Goal: Task Accomplishment & Management: Use online tool/utility

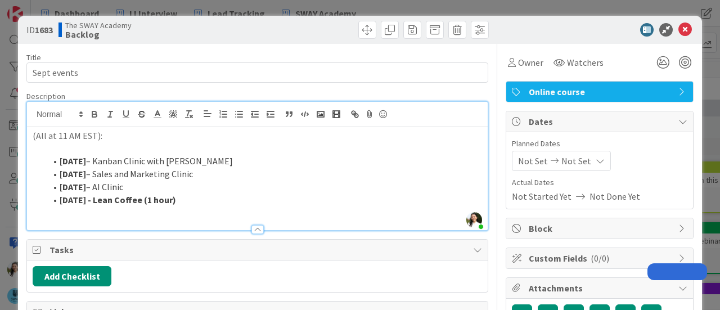
click at [0, 161] on div "ID 1683 The SWAY Academy Backlog Title 11 / 128 Sept events Description Ascenci…" at bounding box center [360, 155] width 720 height 310
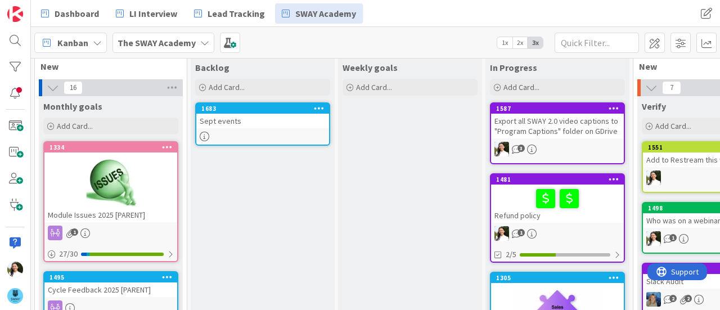
click at [170, 42] on b "The SWAY Academy" at bounding box center [157, 42] width 78 height 11
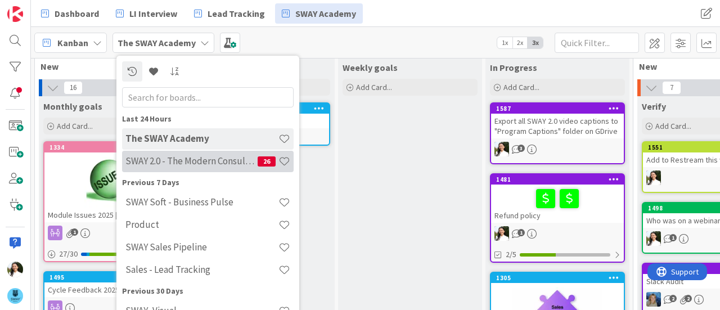
click at [199, 161] on h4 "SWAY 2.0 - The Modern Consulting Blueprint" at bounding box center [191, 160] width 132 height 11
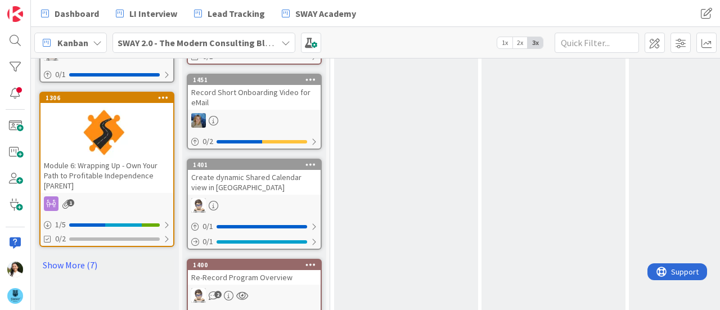
scroll to position [754, 0]
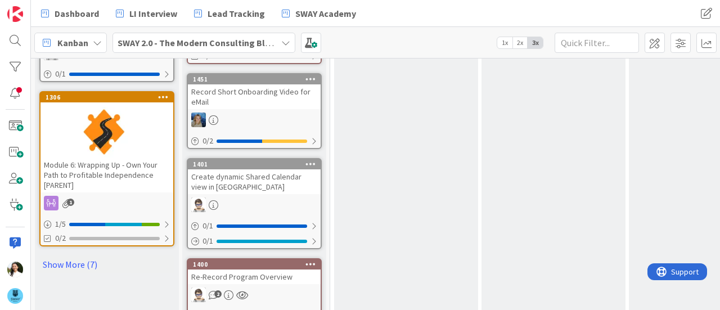
click at [242, 34] on div "SWAY 2.0 - The Modern Consulting Blueprint" at bounding box center [203, 43] width 183 height 20
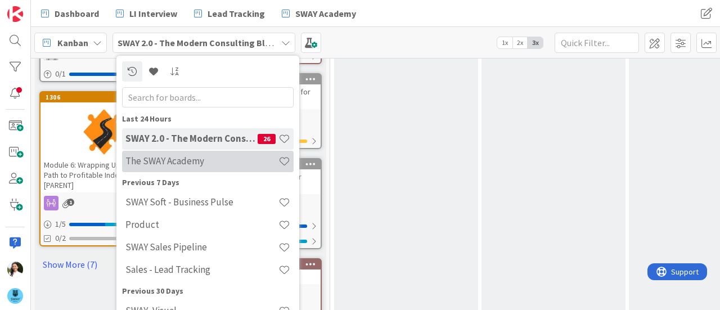
click at [204, 167] on div "The SWAY Academy" at bounding box center [207, 161] width 171 height 21
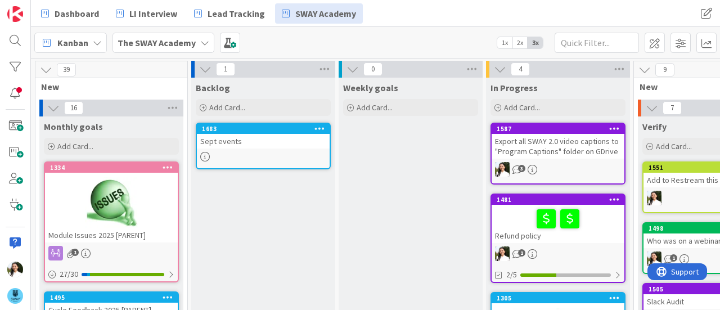
click at [247, 141] on div "Sept events" at bounding box center [263, 141] width 133 height 15
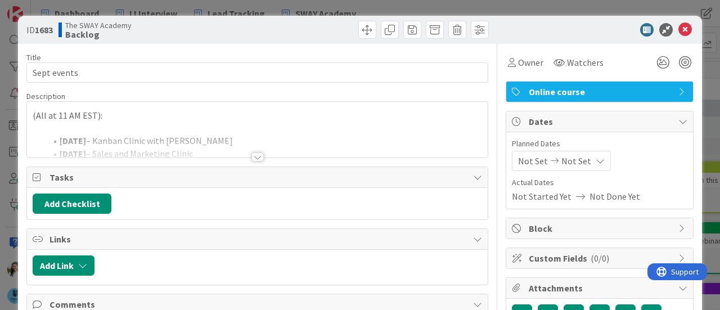
click at [245, 147] on div at bounding box center [257, 143] width 460 height 29
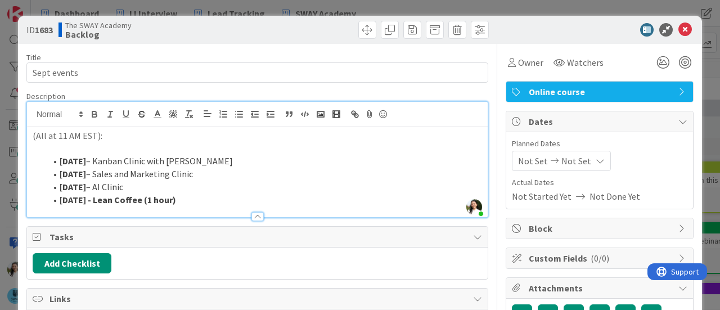
drag, startPoint x: 241, startPoint y: 159, endPoint x: 89, endPoint y: 161, distance: 152.4
click at [89, 161] on li "[DATE] – Kanban Clinic with [PERSON_NAME]" at bounding box center [264, 161] width 436 height 13
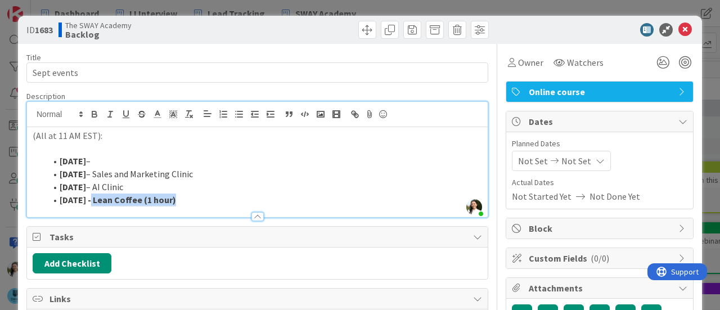
drag, startPoint x: 180, startPoint y: 197, endPoint x: 90, endPoint y: 205, distance: 90.9
click at [90, 205] on div "Description Ascencia [PERSON_NAME] just joined (All at 11 AM EST): [DATE] – [DA…" at bounding box center [257, 154] width 462 height 126
click at [197, 174] on li "[DATE] – Sales and Marketing Clinic" at bounding box center [264, 174] width 436 height 13
drag, startPoint x: 197, startPoint y: 174, endPoint x: 94, endPoint y: 169, distance: 102.4
click at [94, 169] on li "[DATE] – Sales and Marketing Clinic" at bounding box center [264, 174] width 436 height 13
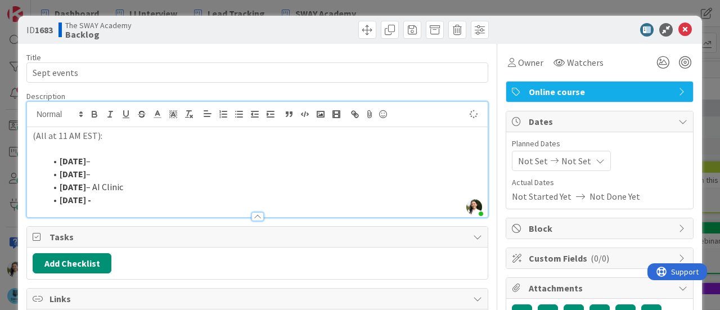
click at [97, 160] on li "[DATE] –" at bounding box center [264, 161] width 436 height 13
paste div
click at [81, 162] on li "[DATE] – Sales and Marketing Clinic" at bounding box center [264, 161] width 436 height 13
click at [103, 173] on li "[DATE] –" at bounding box center [264, 174] width 436 height 13
drag, startPoint x: 84, startPoint y: 200, endPoint x: 59, endPoint y: 200, distance: 25.3
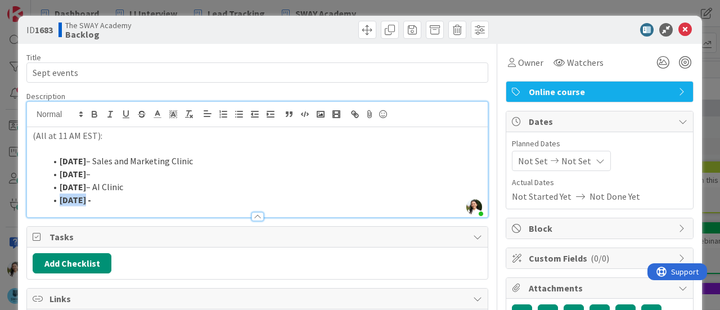
click at [60, 200] on strong "[DATE] -" at bounding box center [75, 199] width 31 height 11
drag, startPoint x: 129, startPoint y: 185, endPoint x: 61, endPoint y: 174, distance: 68.4
click at [61, 174] on ol "[DATE] – Sales and Marketing Clinic [DATE] – [DATE] – AI Clinic [DATE] - SWAY C…" at bounding box center [257, 180] width 449 height 51
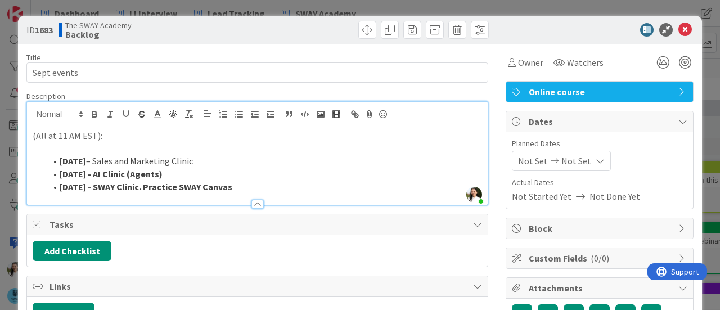
click at [241, 185] on li "[DATE] - SWAY Clinic. Practice SWAY Canvas" at bounding box center [264, 186] width 436 height 13
click at [202, 161] on li "[DATE] – Sales and Marketing Clinic" at bounding box center [264, 161] width 436 height 13
click at [0, 196] on div "ID 1683 The SWAY Academy Backlog Title 11 / 128 Sept events Description Ascenci…" at bounding box center [360, 155] width 720 height 310
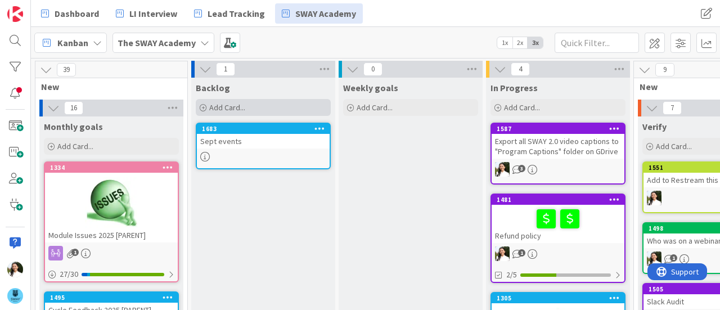
click at [287, 109] on div "Add Card..." at bounding box center [263, 107] width 135 height 17
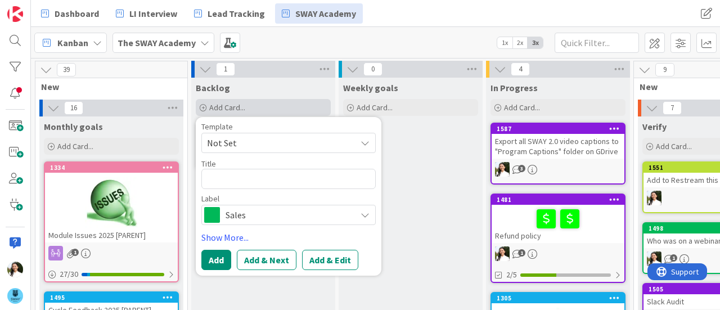
type textarea "x"
type textarea "C"
type textarea "x"
type textarea "Cl"
type textarea "x"
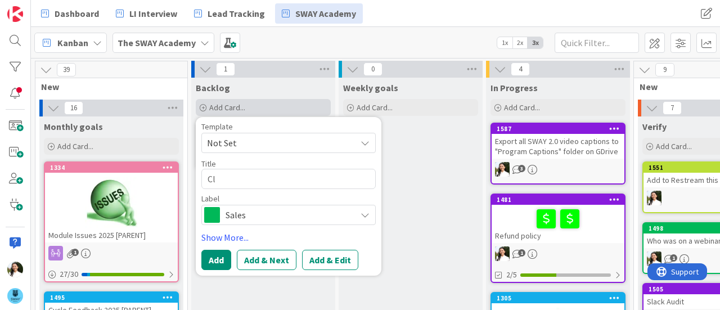
type textarea "Cle"
type textarea "x"
type textarea "Clea"
type textarea "x"
type textarea "Clean"
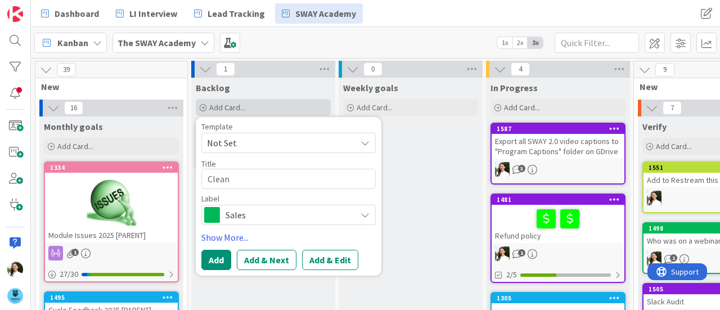
type textarea "x"
type textarea "Clean"
type textarea "x"
type textarea "Clean u"
type textarea "x"
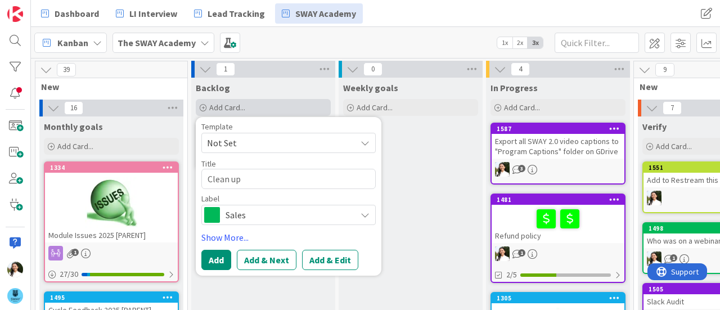
type textarea "Clean up"
type textarea "x"
type textarea "Clean up o"
type textarea "x"
type textarea "Clean up ou"
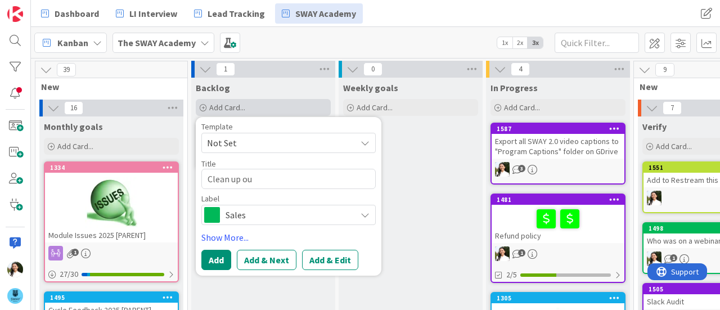
type textarea "x"
type textarea "Clean up our"
type textarea "x"
type textarea "Clean up our l"
type textarea "x"
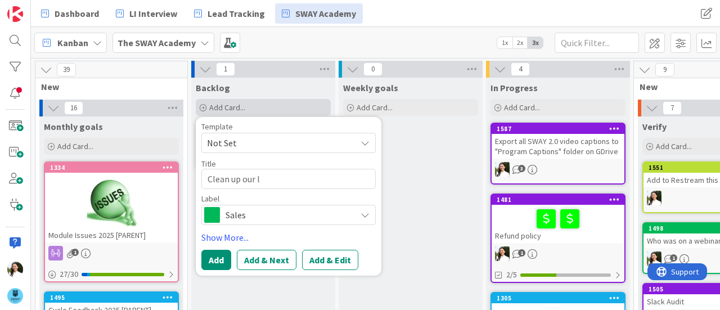
type textarea "Clean up our li"
type textarea "x"
type textarea "Clean up our"
type textarea "x"
type textarea "Clean up our m"
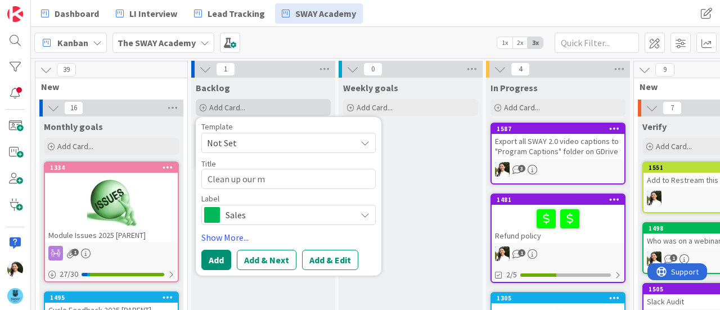
type textarea "x"
type textarea "Clean up our mem"
type textarea "x"
type textarea "Clean up our memb"
type textarea "x"
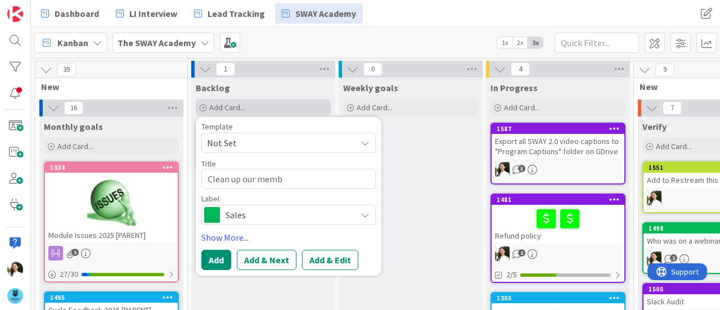
type textarea "Clean up our membe"
type textarea "x"
type textarea "Clean up our member"
type textarea "x"
type textarea "Clean up our members"
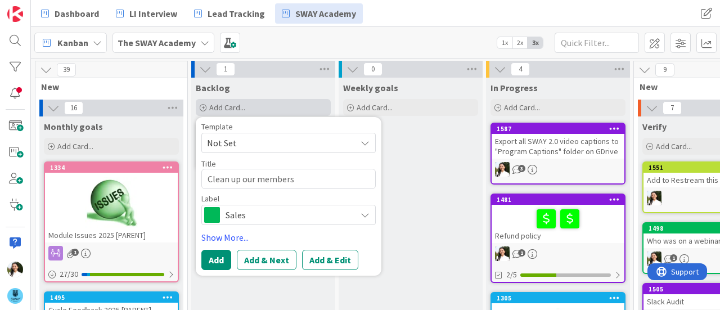
type textarea "x"
type textarea "Clean up our membersh"
type textarea "x"
type textarea "Clean up our membershi"
type textarea "x"
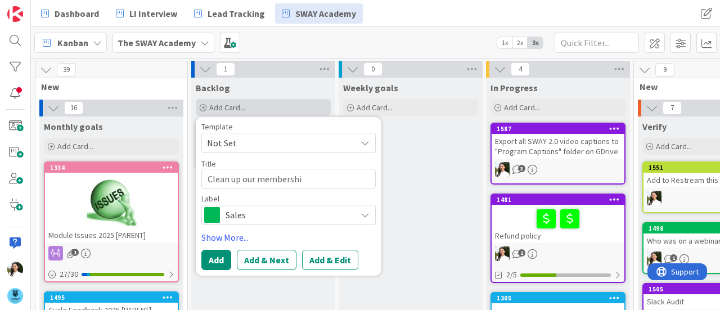
type textarea "Clean up our membership"
type textarea "x"
type textarea "Clean up our membership"
type textarea "x"
type textarea "Clean up our membership l"
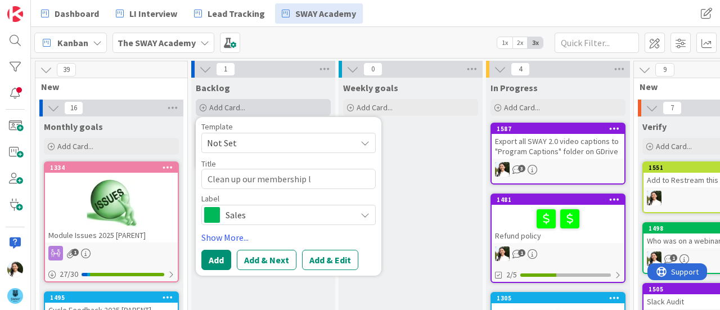
type textarea "x"
type textarea "Clean up our membership li"
type textarea "x"
type textarea "Clean up our membership lis"
type textarea "x"
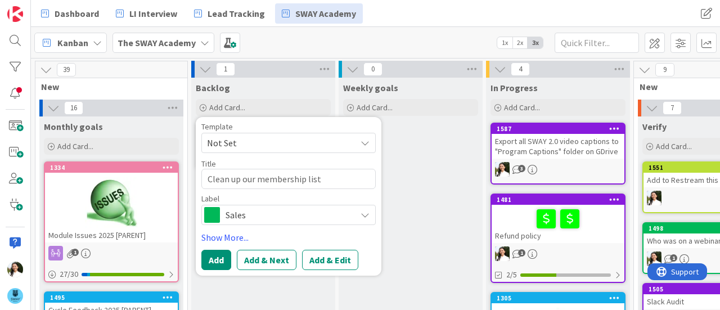
type textarea "Clean up our membership list"
click at [259, 219] on span "Sales" at bounding box center [287, 215] width 125 height 16
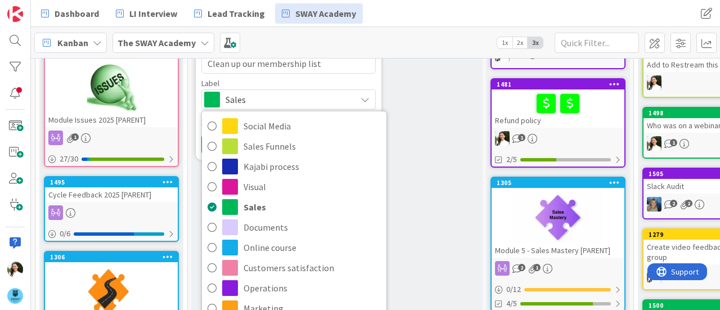
scroll to position [116, 0]
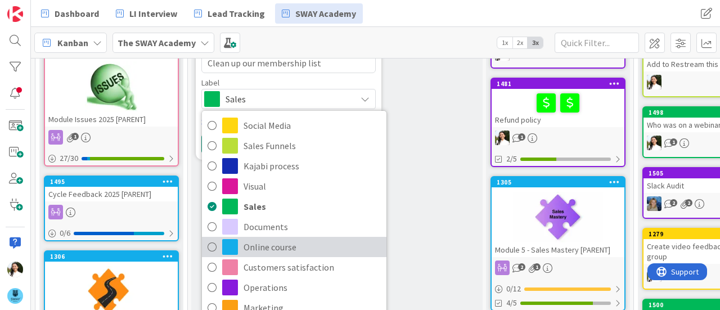
click at [266, 246] on span "Online course" at bounding box center [311, 246] width 137 height 17
type textarea "x"
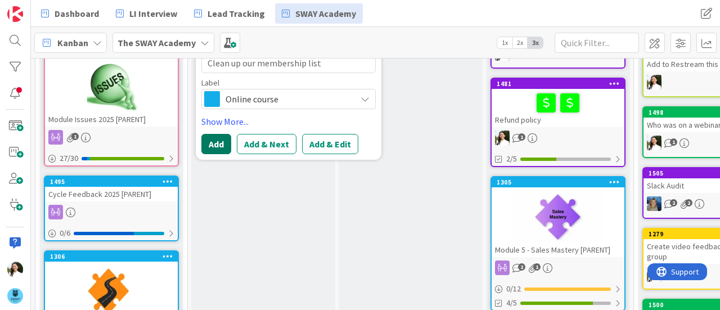
click at [216, 137] on button "Add" at bounding box center [216, 144] width 30 height 20
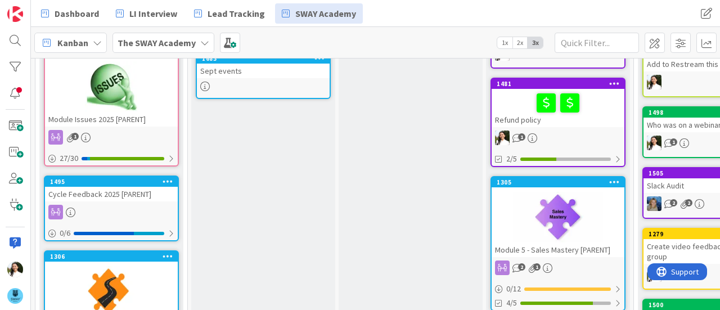
scroll to position [0, 0]
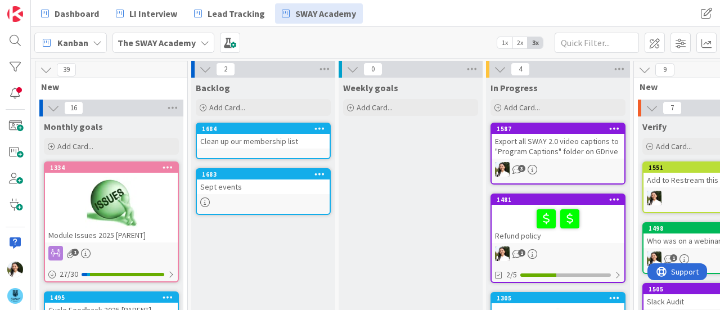
click at [270, 144] on div "Clean up our membership list" at bounding box center [263, 141] width 133 height 15
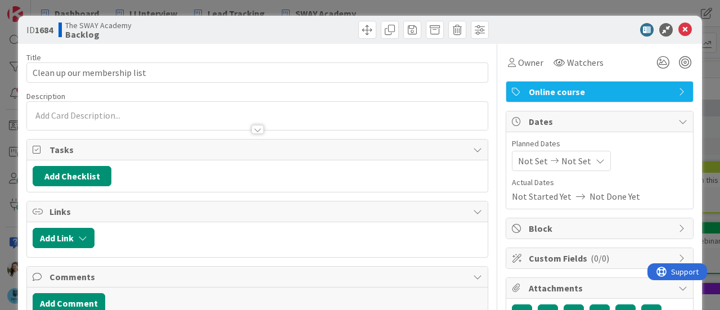
click at [141, 119] on div at bounding box center [257, 124] width 460 height 12
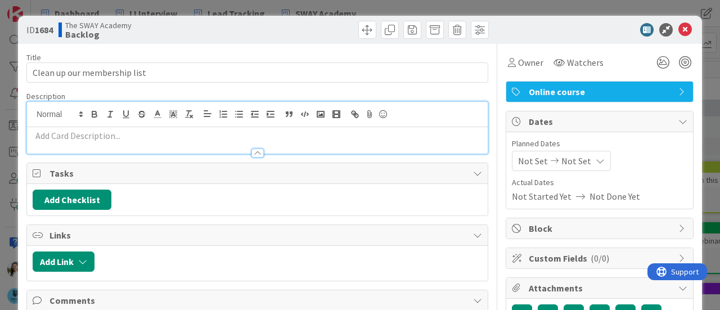
click at [120, 135] on p at bounding box center [257, 135] width 449 height 13
